Goal: Task Accomplishment & Management: Manage account settings

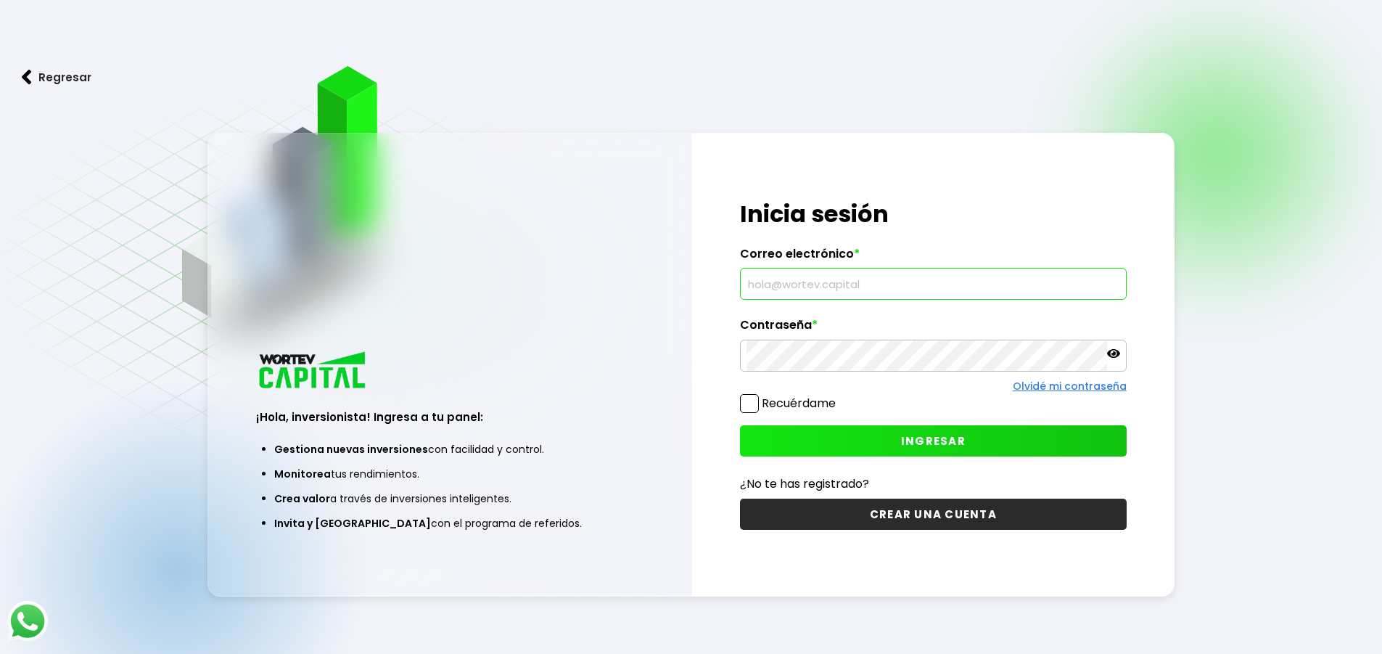
click at [850, 286] on input "text" at bounding box center [933, 283] width 374 height 30
type input "[EMAIL_ADDRESS][DOMAIN_NAME]"
click at [1114, 353] on icon at bounding box center [1113, 353] width 13 height 9
click at [963, 448] on span "INGRESAR" at bounding box center [933, 440] width 65 height 15
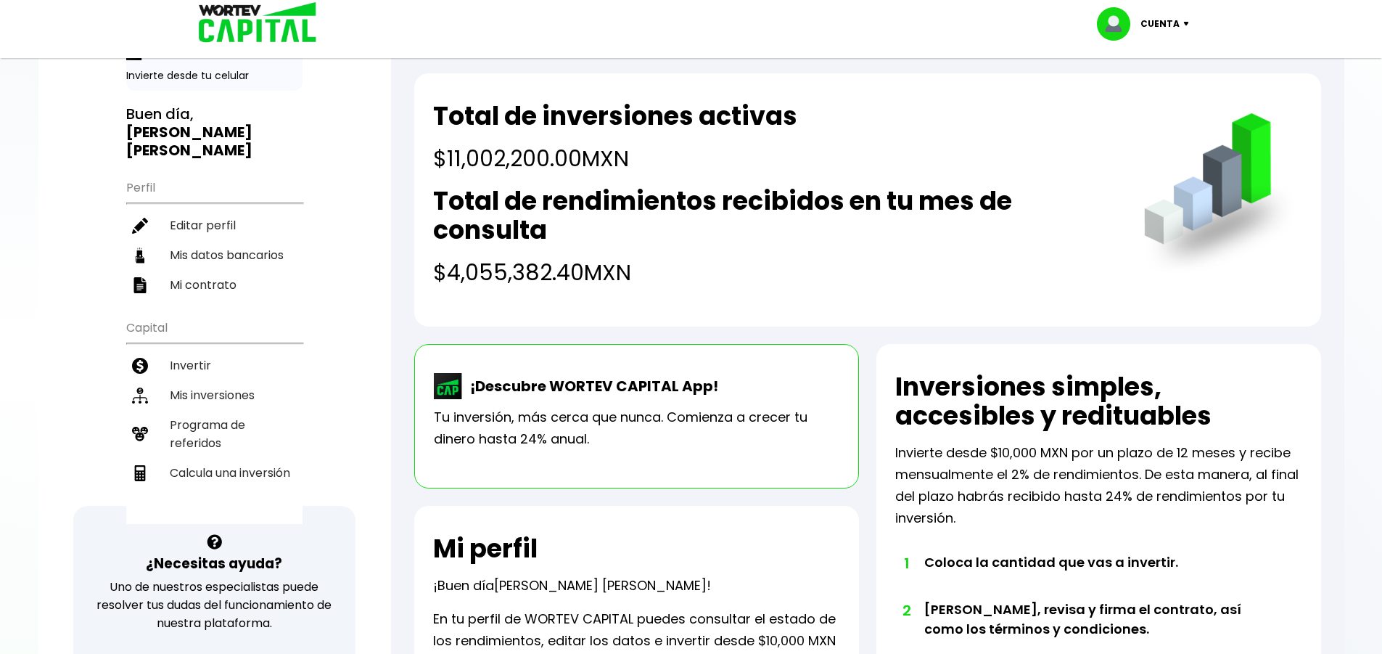
scroll to position [145, 0]
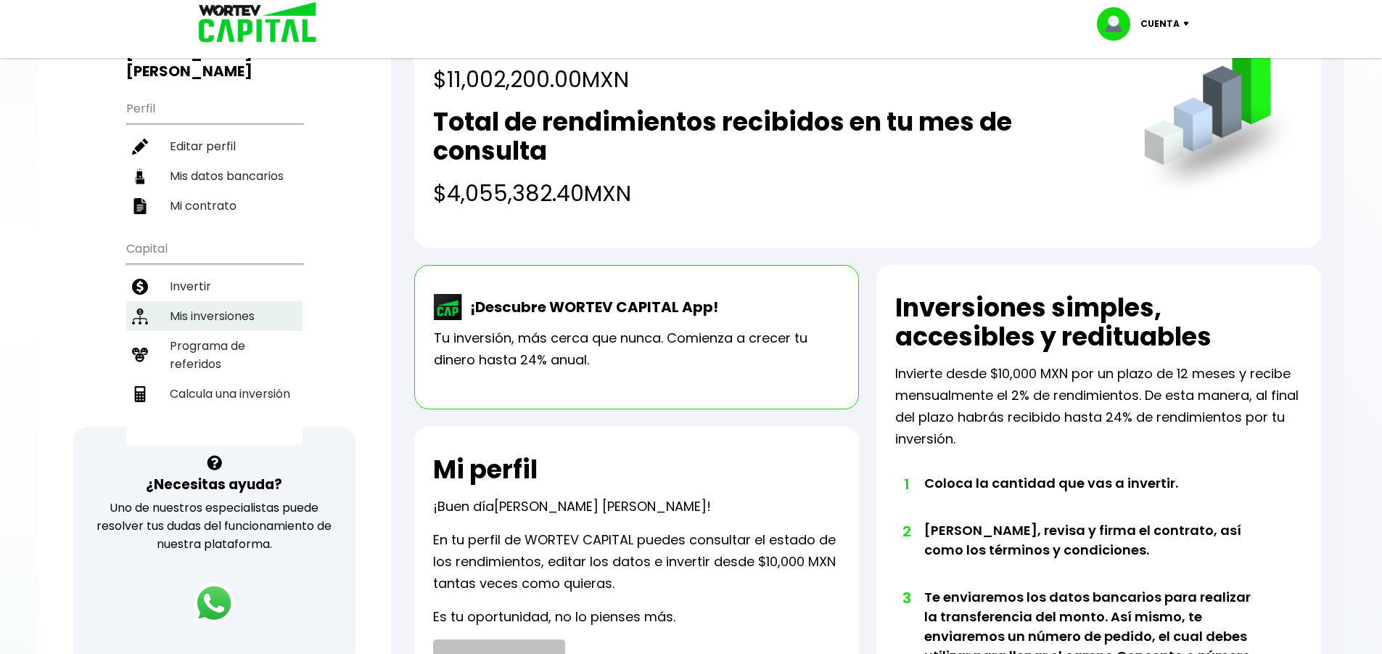
click at [215, 301] on li "Mis inversiones" at bounding box center [214, 316] width 176 height 30
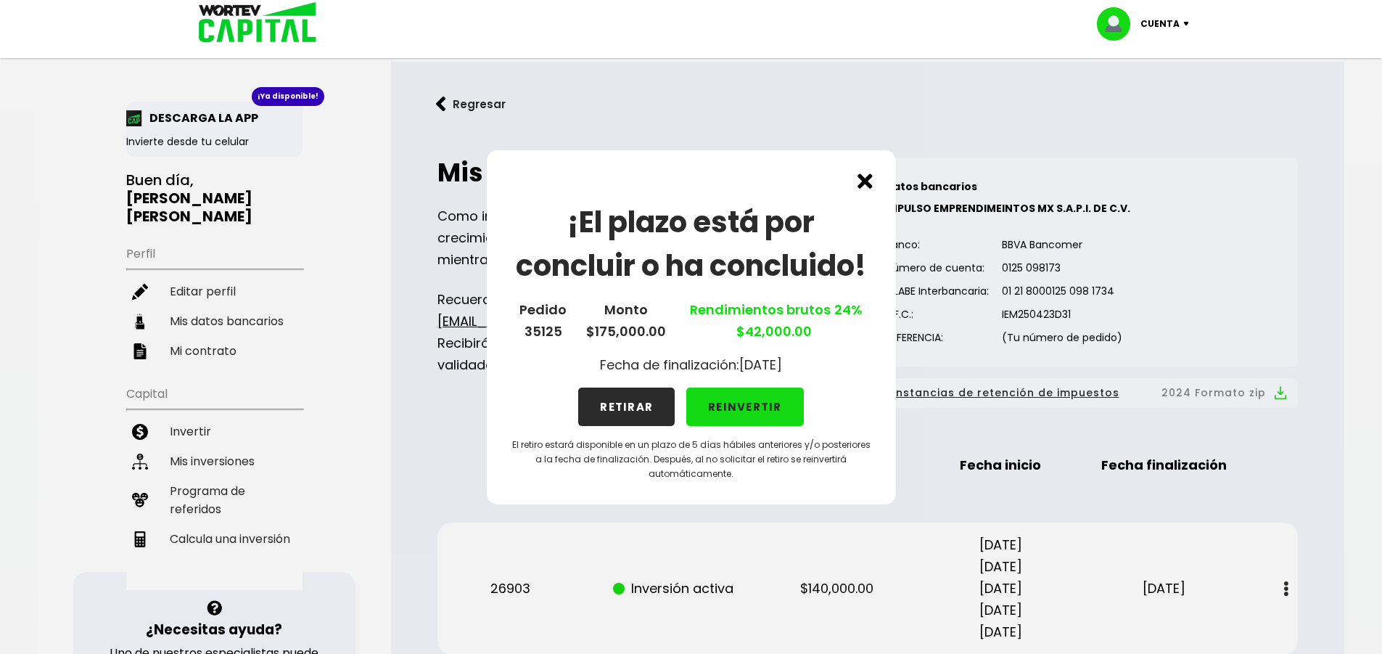
click at [749, 413] on button "REINVERTIR" at bounding box center [745, 406] width 118 height 38
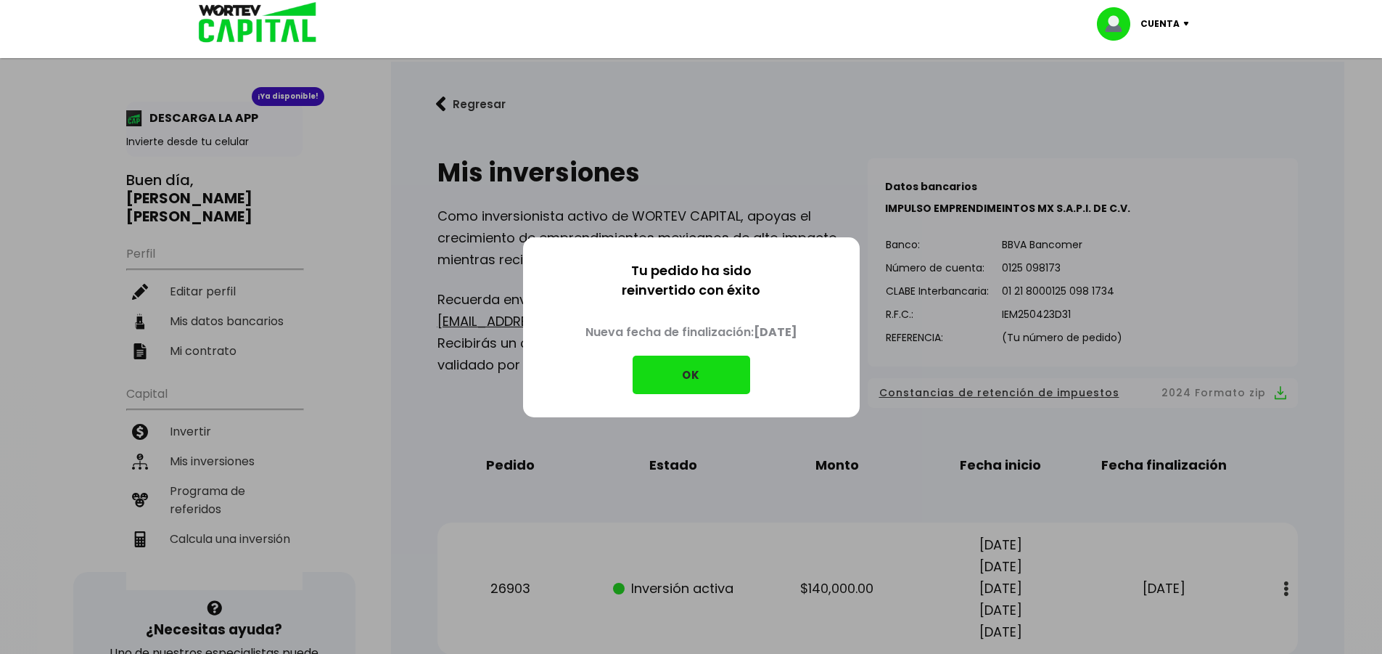
click at [676, 368] on button "OK" at bounding box center [691, 374] width 118 height 38
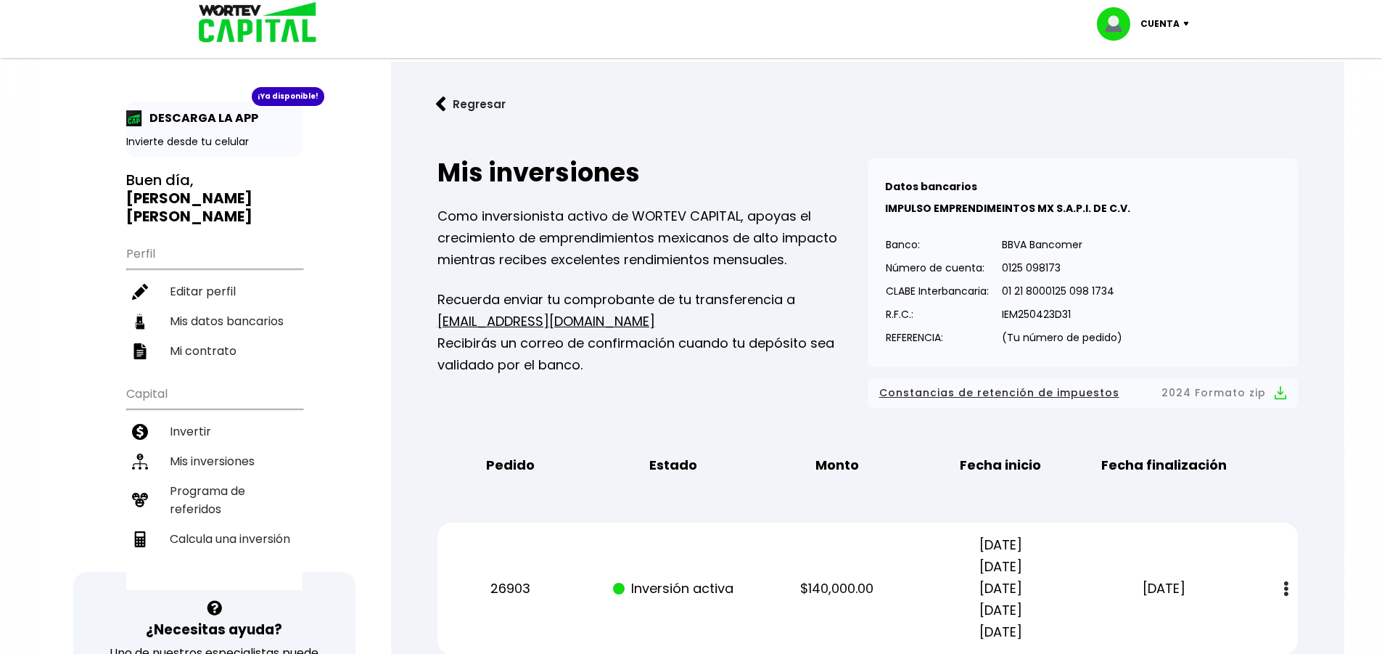
click at [447, 104] on button "Regresar" at bounding box center [470, 104] width 113 height 38
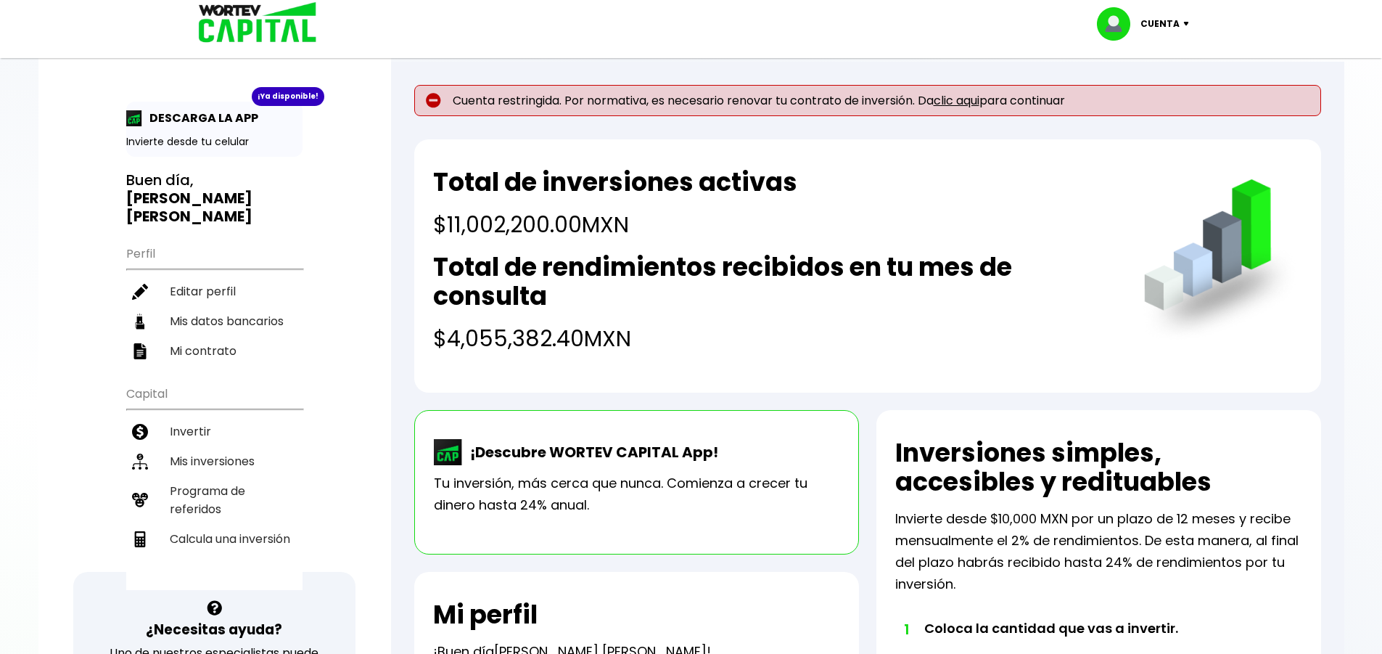
click at [962, 102] on link "clic aqui" at bounding box center [956, 100] width 46 height 17
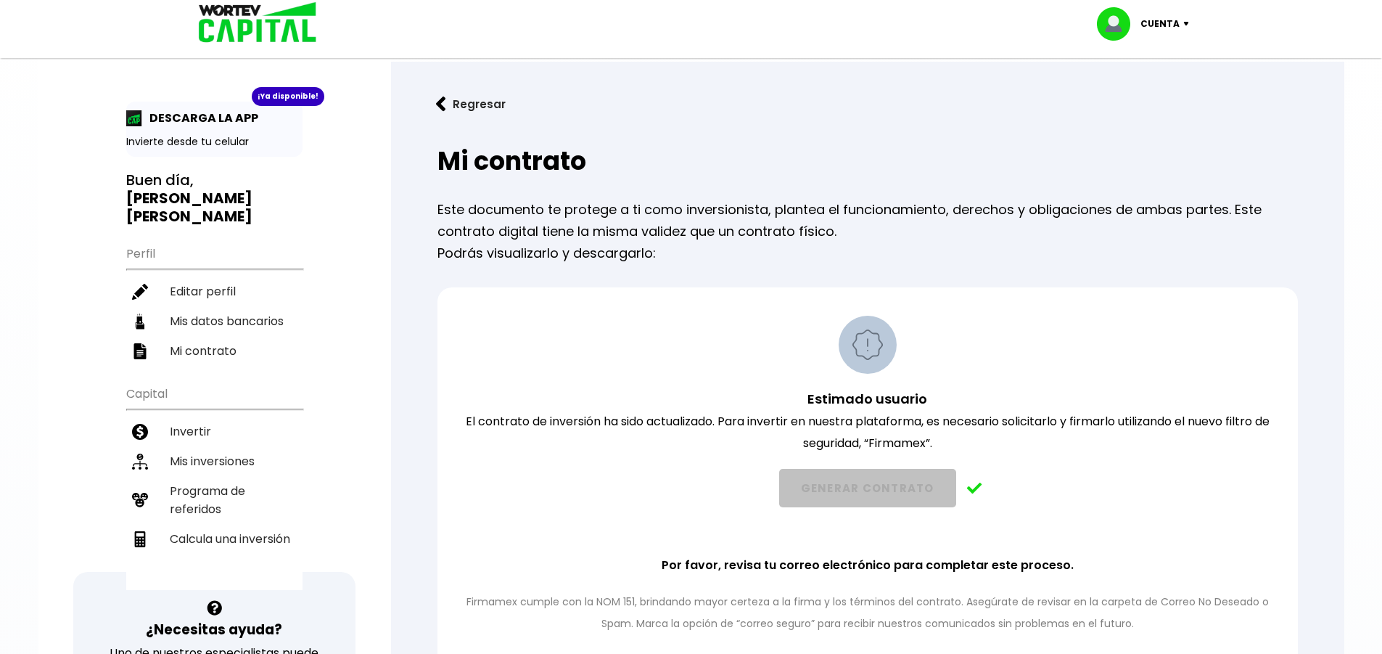
click at [445, 102] on img at bounding box center [441, 103] width 10 height 15
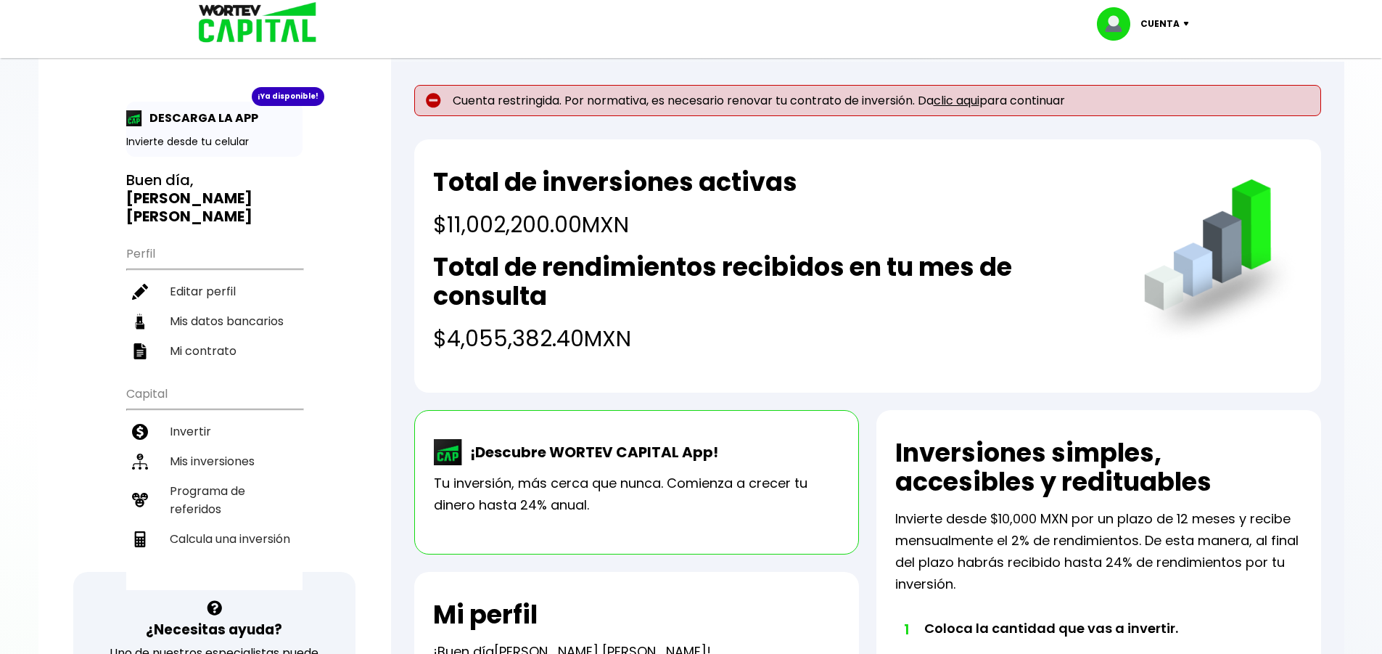
click at [1158, 28] on p "Cuenta" at bounding box center [1159, 24] width 39 height 22
click at [1145, 104] on li "Cerrar sesión" at bounding box center [1145, 97] width 116 height 30
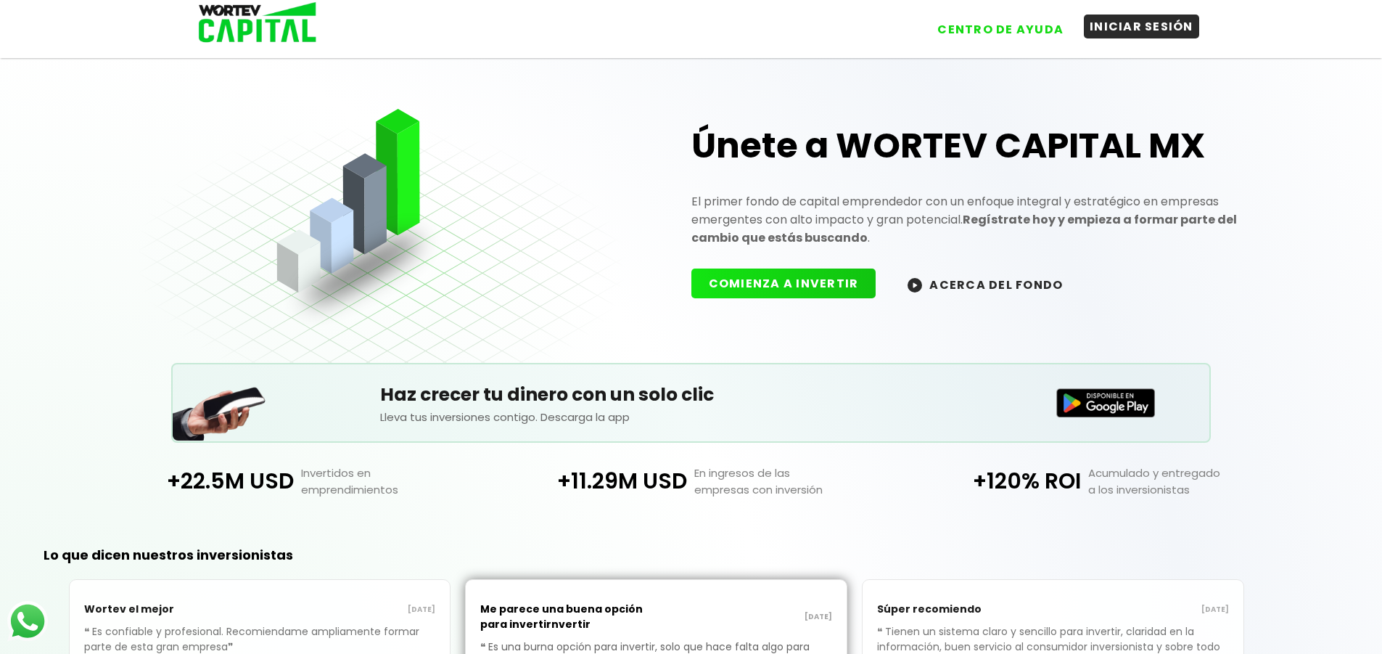
click at [1130, 28] on button "INICIAR SESIÓN" at bounding box center [1141, 27] width 115 height 24
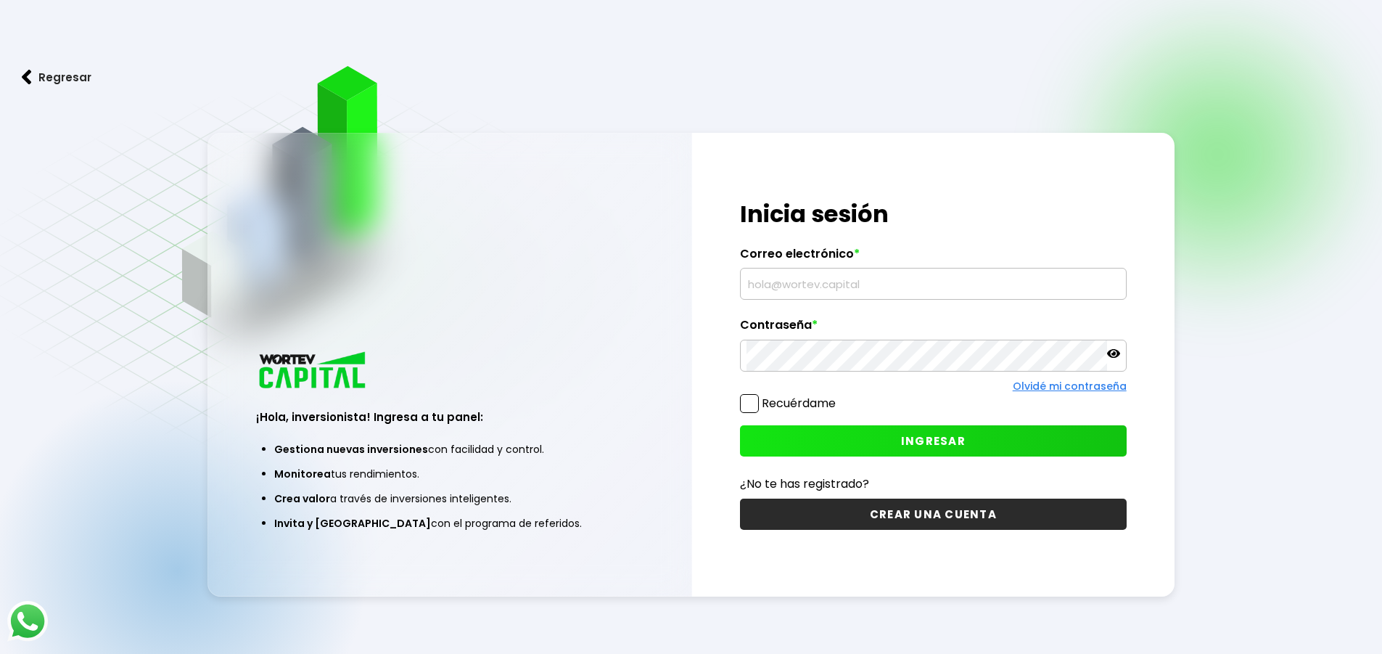
click at [823, 289] on input "text" at bounding box center [933, 283] width 374 height 30
type input "[EMAIL_ADDRESS][DOMAIN_NAME]"
click at [1113, 356] on icon at bounding box center [1113, 353] width 13 height 13
click at [938, 442] on span "INGRESAR" at bounding box center [933, 440] width 65 height 15
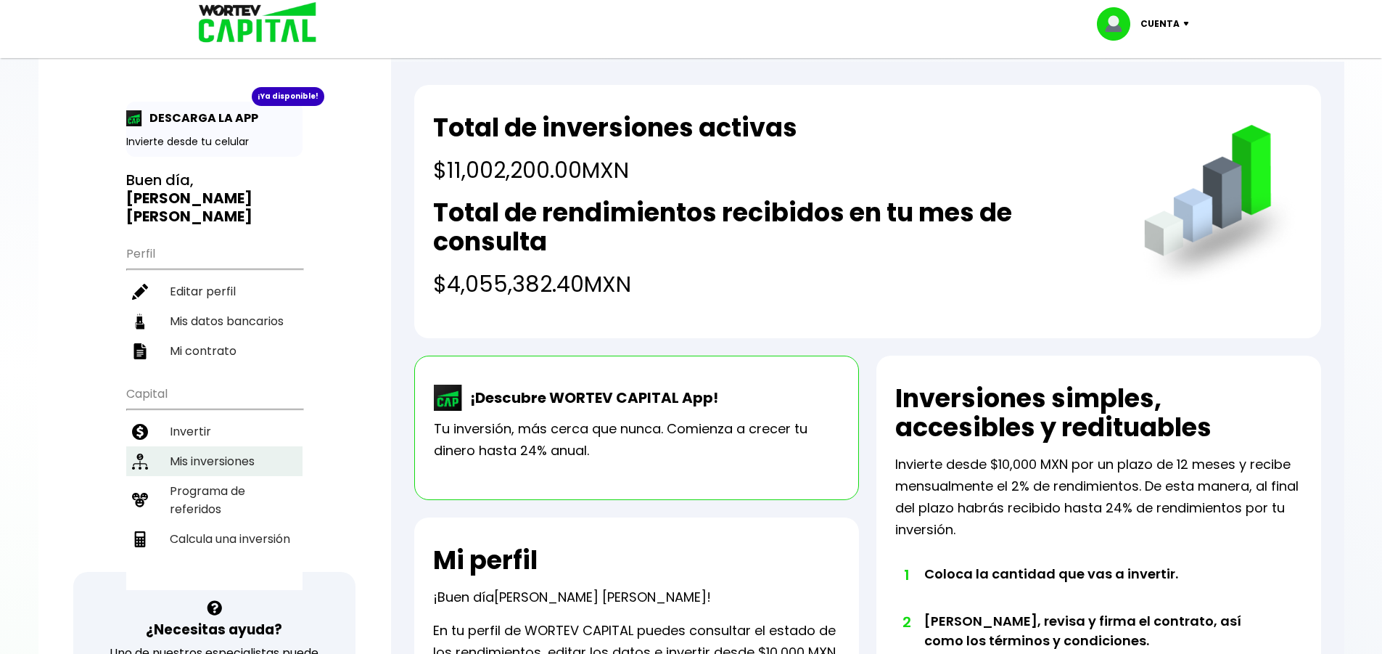
click at [224, 446] on li "Mis inversiones" at bounding box center [214, 461] width 176 height 30
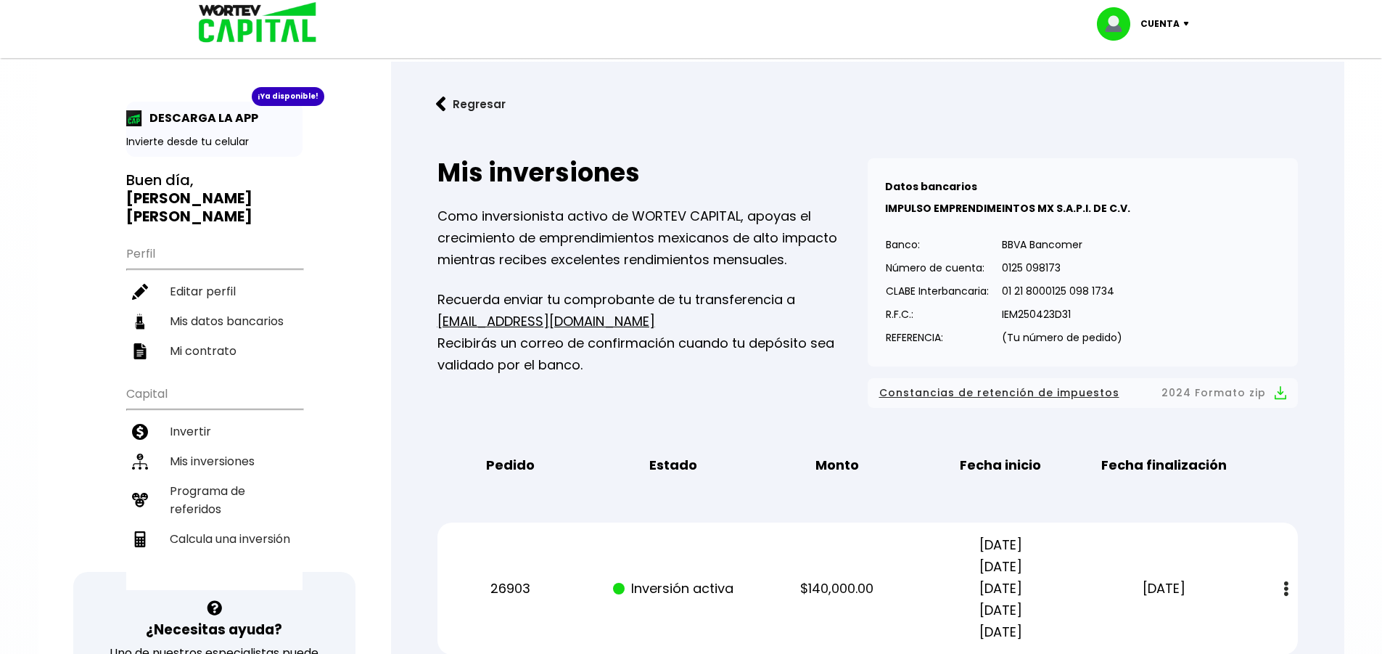
click at [1155, 28] on p "Cuenta" at bounding box center [1159, 24] width 39 height 22
click at [1171, 91] on li "Cerrar sesión" at bounding box center [1145, 97] width 116 height 30
